Goal: Task Accomplishment & Management: Complete application form

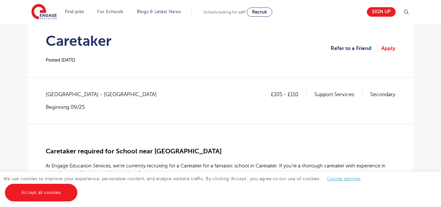
scroll to position [66, 0]
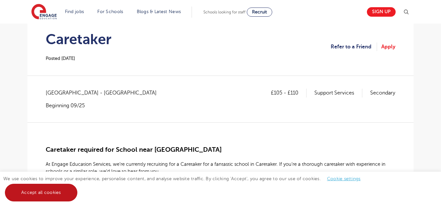
click at [47, 192] on link "Accept all cookies" at bounding box center [41, 193] width 73 height 18
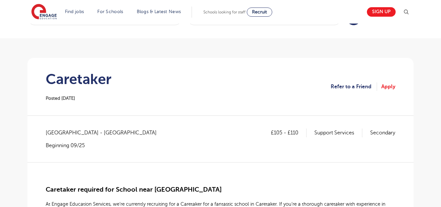
scroll to position [13, 0]
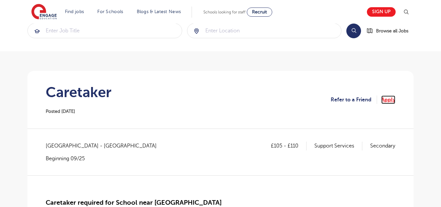
click at [388, 98] on link "Apply" at bounding box center [389, 99] width 14 height 8
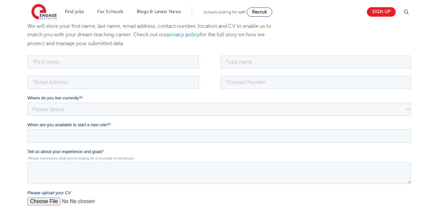
scroll to position [87, 0]
click at [103, 65] on input "text" at bounding box center [112, 60] width 171 height 13
type input "[PERSON_NAME]"
click at [238, 60] on input "text" at bounding box center [316, 60] width 191 height 13
type input "[PERSON_NAME]"
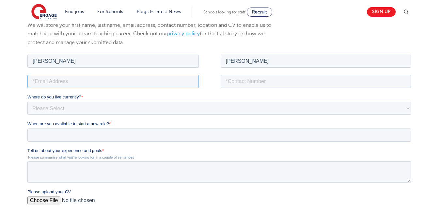
click at [160, 78] on input "email" at bounding box center [112, 80] width 171 height 13
type input "[EMAIL_ADDRESS][DOMAIN_NAME]"
click at [235, 82] on input "tel" at bounding box center [316, 80] width 191 height 13
type input "[PHONE_NUMBER]"
click at [182, 107] on select "Please Select [GEOGRAPHIC_DATA] [GEOGRAPHIC_DATA] [GEOGRAPHIC_DATA] [GEOGRAPHIC…" at bounding box center [219, 107] width 384 height 13
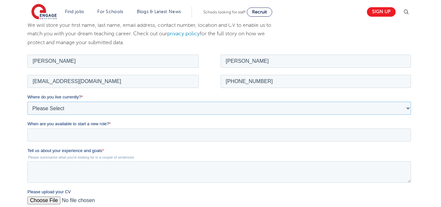
select select "UK"
click at [27, 101] on select "Please Select [GEOGRAPHIC_DATA] [GEOGRAPHIC_DATA] [GEOGRAPHIC_DATA] [GEOGRAPHIC…" at bounding box center [219, 107] width 384 height 13
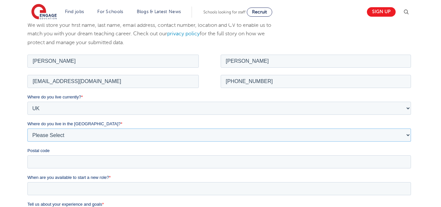
click at [161, 130] on select "Please Select Overseas [GEOGRAPHIC_DATA] [GEOGRAPHIC_DATA] [GEOGRAPHIC_DATA] [G…" at bounding box center [219, 134] width 384 height 13
click at [27, 128] on select "Please Select Overseas [GEOGRAPHIC_DATA] [GEOGRAPHIC_DATA] [GEOGRAPHIC_DATA] [G…" at bounding box center [219, 134] width 384 height 13
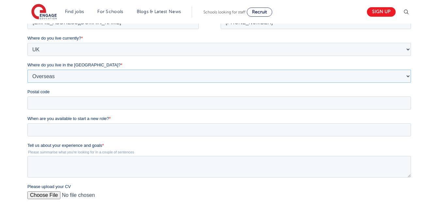
scroll to position [147, 0]
click at [409, 76] on select "Please Select Overseas [GEOGRAPHIC_DATA] [GEOGRAPHIC_DATA] [GEOGRAPHIC_DATA] [G…" at bounding box center [219, 75] width 384 height 13
click at [155, 78] on select "Please Select Overseas [GEOGRAPHIC_DATA] [GEOGRAPHIC_DATA] [GEOGRAPHIC_DATA] [G…" at bounding box center [219, 75] width 384 height 13
select select "City of [GEOGRAPHIC_DATA]"
click at [27, 75] on select "Please Select Overseas [GEOGRAPHIC_DATA] [GEOGRAPHIC_DATA] [GEOGRAPHIC_DATA] [G…" at bounding box center [219, 75] width 384 height 13
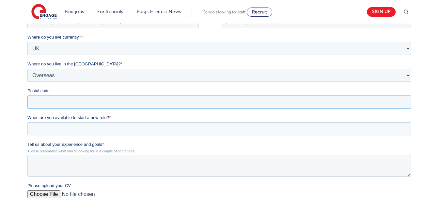
click at [56, 101] on input "Postal code" at bounding box center [219, 101] width 384 height 13
type input "E176JQ"
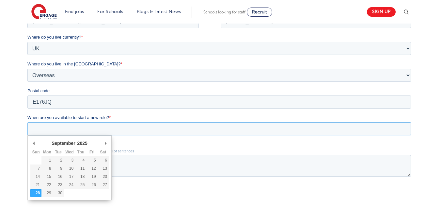
click at [89, 130] on input "When are you available to start a new role? *" at bounding box center [219, 128] width 384 height 13
type div "[DATE]"
type input "[DATE]"
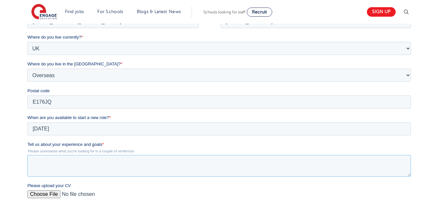
click at [57, 168] on textarea "Tell us about your experience and goals *" at bounding box center [219, 166] width 384 height 22
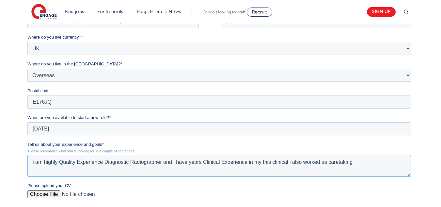
click at [190, 162] on textarea "i am highly Quality Experience Diagnostic Radiographer and i have years Clinica…" at bounding box center [219, 166] width 384 height 22
click at [293, 162] on textarea "i am highly Quality Experience Diagnostic Radiographer and i have 3 years Clini…" at bounding box center [219, 166] width 384 height 22
click at [276, 162] on textarea "i am highly Quality Experience Diagnostic Radiographer and i have 3 years Clini…" at bounding box center [219, 166] width 384 height 22
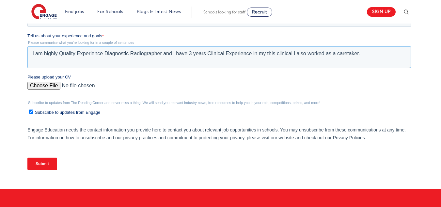
scroll to position [257, 0]
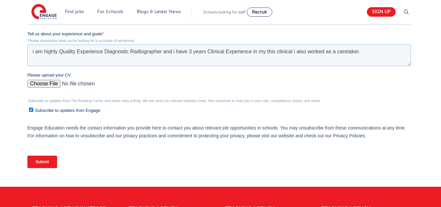
type textarea "i am highly Quality Experience Diagnostic Radiographer and i have 3 years Clini…"
click at [46, 85] on input "Please upload your CV" at bounding box center [219, 86] width 384 height 13
type input "C:\fakepath\Resume - Caretaker.pdf"
click at [40, 162] on input "Submit" at bounding box center [42, 161] width 30 height 12
